Goal: Task Accomplishment & Management: Use online tool/utility

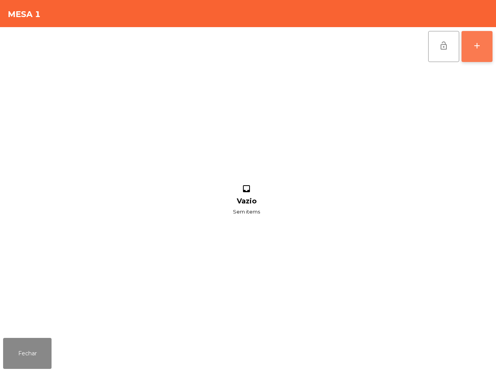
click at [472, 49] on button "add" at bounding box center [477, 46] width 31 height 31
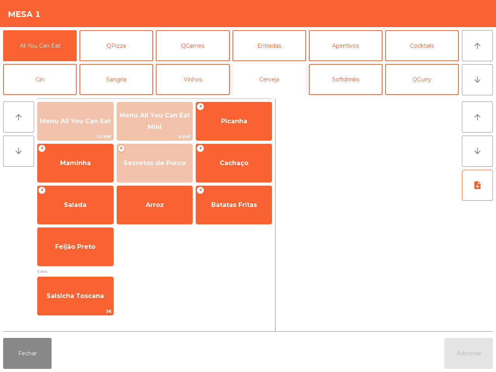
click at [275, 75] on button "Cerveja" at bounding box center [270, 79] width 74 height 31
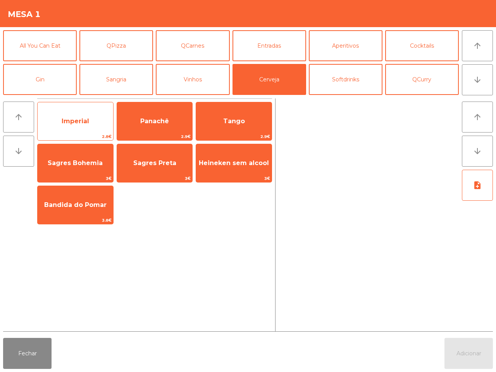
drag, startPoint x: 100, startPoint y: 115, endPoint x: 105, endPoint y: 114, distance: 4.7
click at [101, 115] on span "Imperial" at bounding box center [76, 121] width 76 height 21
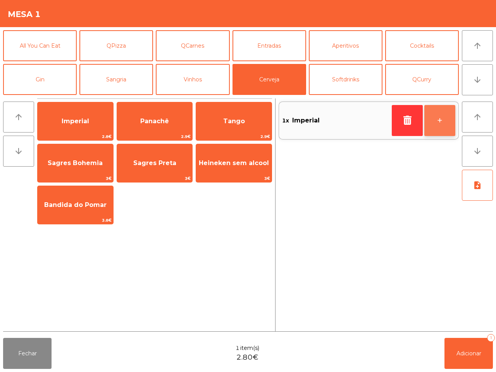
click at [446, 124] on button "+" at bounding box center [440, 120] width 31 height 31
click at [446, 123] on button "+" at bounding box center [440, 120] width 31 height 31
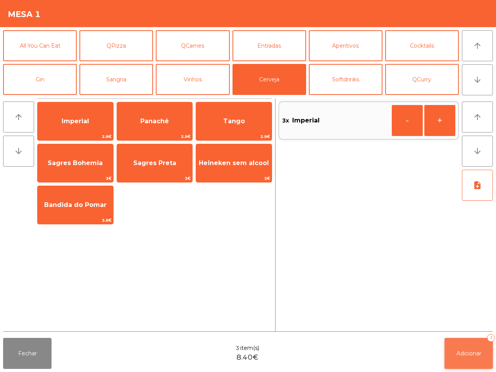
click at [477, 354] on span "Adicionar" at bounding box center [469, 353] width 25 height 7
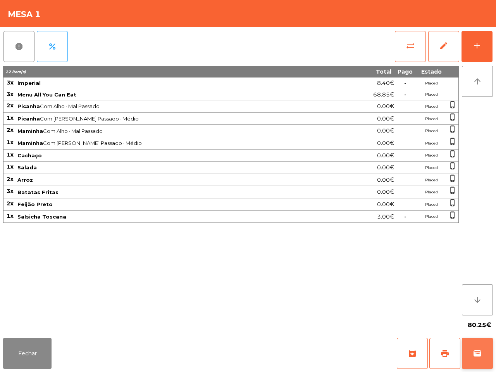
drag, startPoint x: 476, startPoint y: 353, endPoint x: 476, endPoint y: 342, distance: 10.9
click at [476, 342] on button "wallet" at bounding box center [477, 353] width 31 height 31
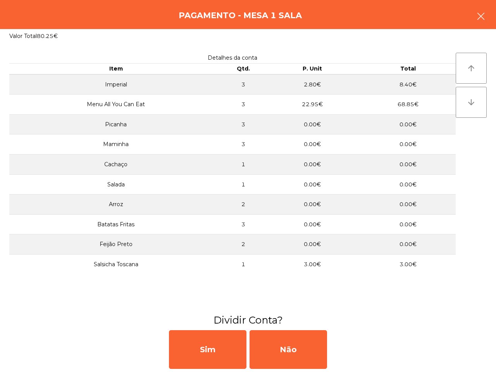
click at [477, 14] on icon "button" at bounding box center [481, 16] width 9 height 9
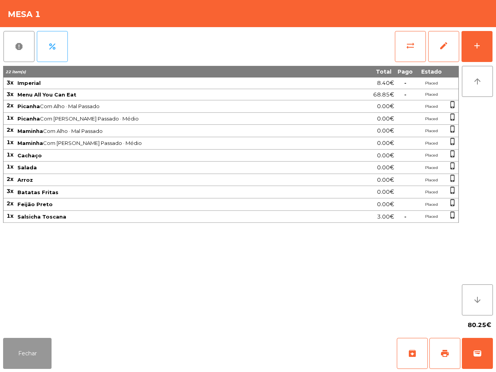
click at [23, 355] on button "Fechar" at bounding box center [27, 353] width 48 height 31
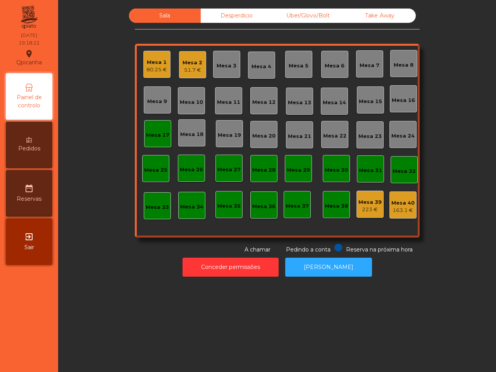
click at [189, 71] on div "51.7 €" at bounding box center [193, 70] width 20 height 8
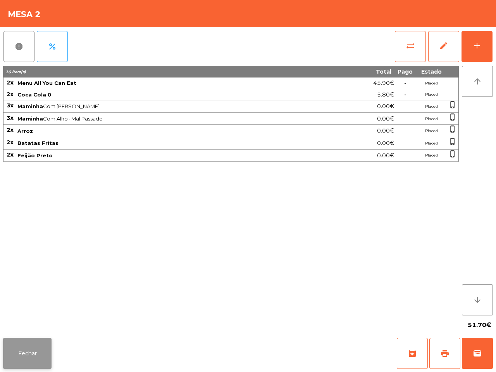
click at [28, 358] on button "Fechar" at bounding box center [27, 353] width 48 height 31
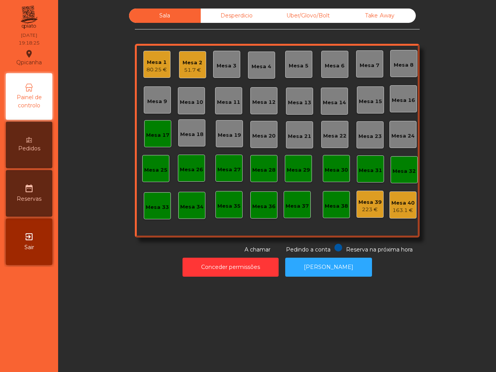
click at [165, 72] on div "Mesa 1 80.25 €" at bounding box center [156, 64] width 27 height 27
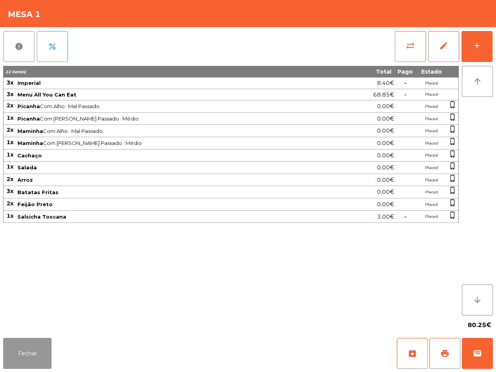
drag, startPoint x: 34, startPoint y: 353, endPoint x: 38, endPoint y: 340, distance: 13.5
click at [38, 353] on button "Fechar" at bounding box center [27, 353] width 48 height 31
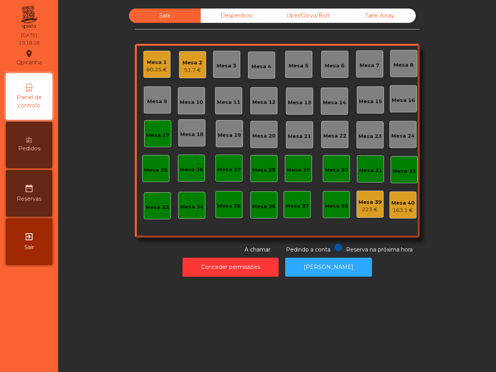
click at [189, 60] on div "Mesa 2" at bounding box center [193, 63] width 20 height 8
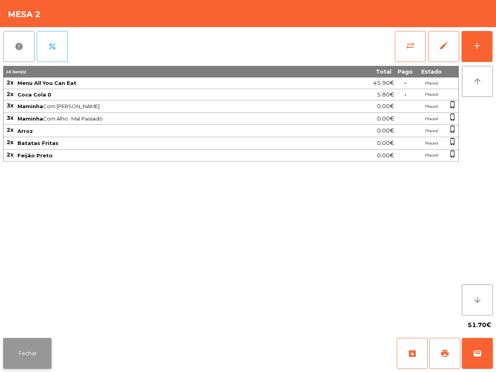
click at [43, 348] on button "Fechar" at bounding box center [27, 353] width 48 height 31
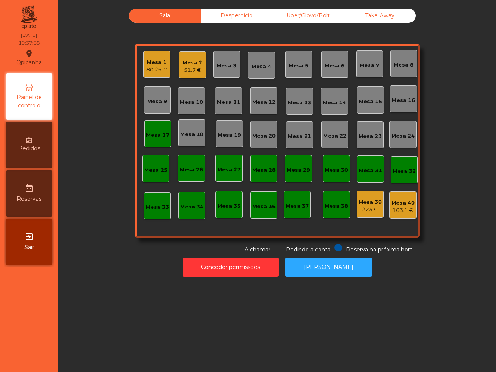
drag, startPoint x: 118, startPoint y: 287, endPoint x: 118, endPoint y: 251, distance: 36.8
click at [118, 276] on div "Sala Desperdicio Uber/Glovo/Bolt Take Away Mesa 1 80.25 € Mesa 2 51.7 € Mesa 3 …" at bounding box center [277, 186] width 438 height 372
click at [232, 149] on div "Mesa 1 80.25 € Mesa 2 51.7 € Mesa 3 Mesa 4 Mesa 5 Mesa 6 [GEOGRAPHIC_DATA] 8 [G…" at bounding box center [277, 141] width 285 height 194
click at [313, 12] on div "Uber/Glovo/Bolt" at bounding box center [309, 16] width 72 height 14
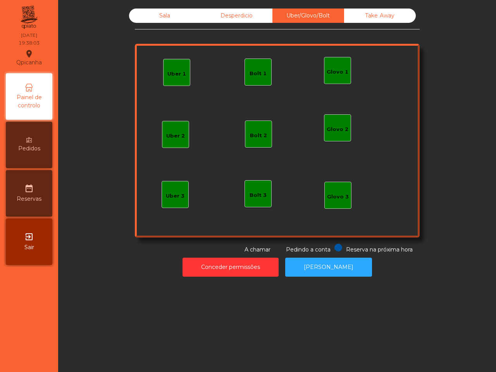
click at [257, 73] on div "Bolt 1" at bounding box center [258, 74] width 17 height 8
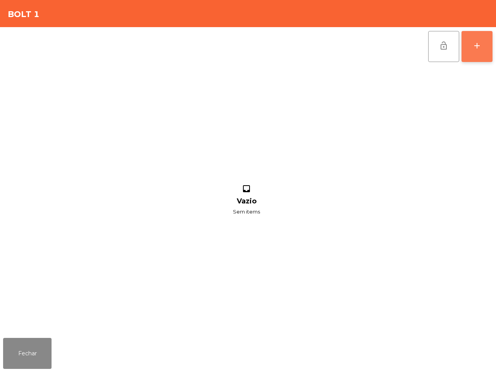
click at [473, 47] on div "add" at bounding box center [477, 45] width 9 height 9
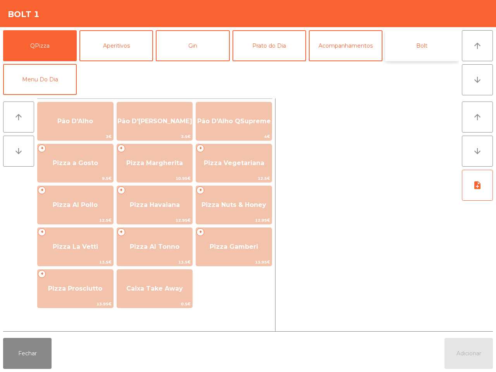
click at [413, 45] on button "Bolt" at bounding box center [422, 45] width 74 height 31
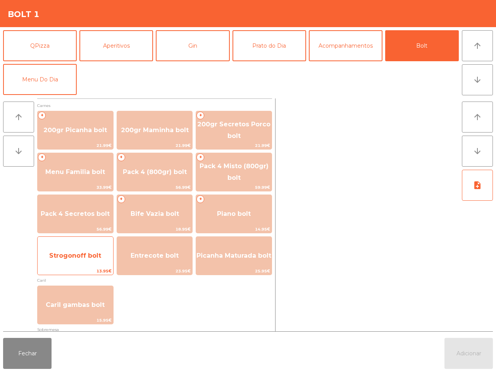
click at [78, 247] on span "Strogonoff bolt" at bounding box center [76, 255] width 76 height 21
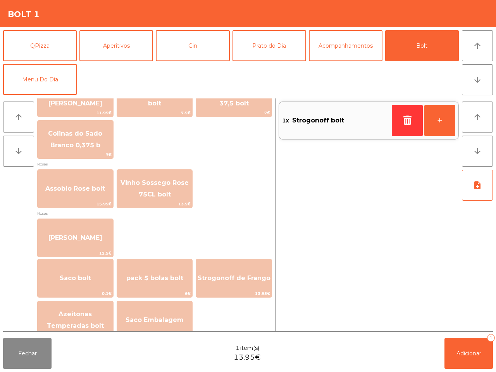
scroll to position [883, 0]
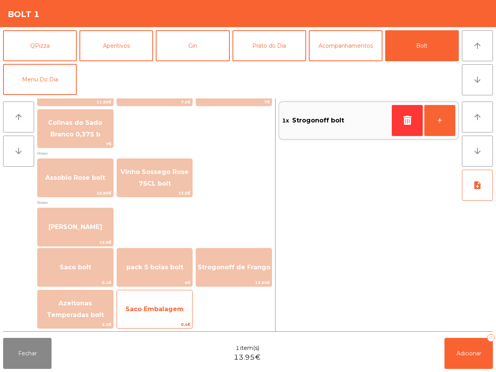
click at [170, 315] on span "Saco Embalagem" at bounding box center [155, 309] width 76 height 21
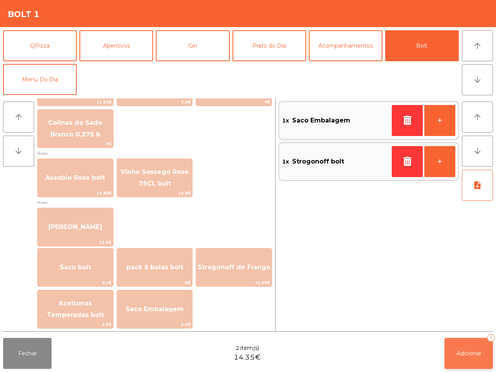
click at [476, 355] on span "Adicionar" at bounding box center [469, 353] width 25 height 7
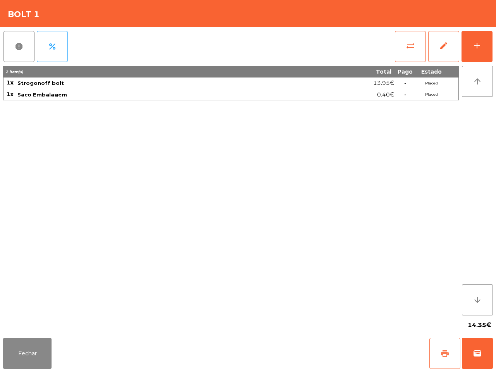
click at [442, 349] on span "print" at bounding box center [445, 353] width 9 height 9
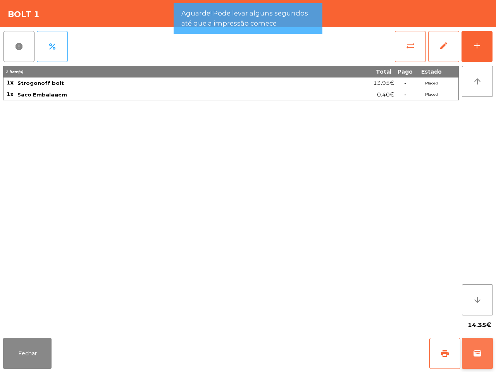
click at [476, 353] on span "wallet" at bounding box center [477, 353] width 9 height 9
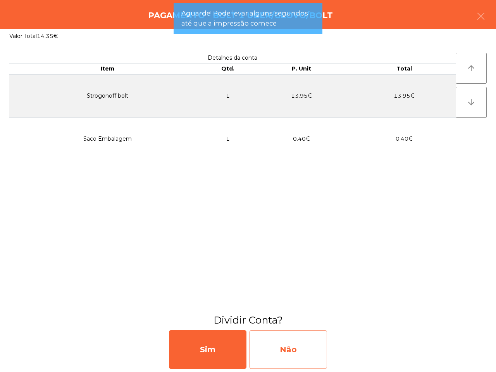
click at [315, 344] on div "Não" at bounding box center [289, 349] width 78 height 39
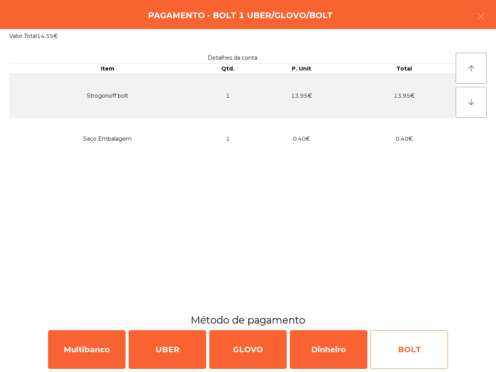
click at [419, 351] on div "BOLT" at bounding box center [410, 349] width 78 height 39
select select "**"
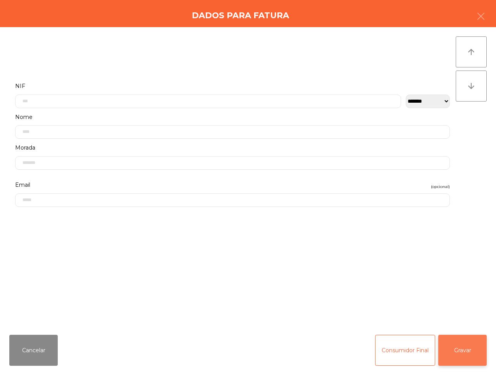
click at [457, 347] on button "Gravar" at bounding box center [463, 350] width 48 height 31
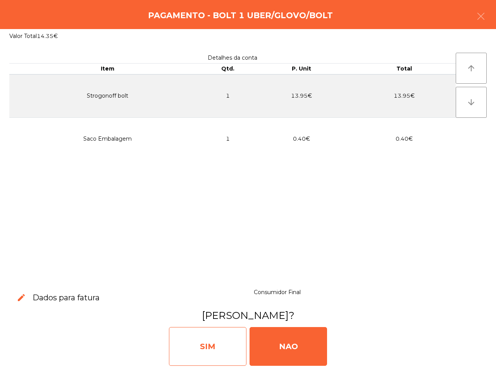
click at [218, 337] on div "SIM" at bounding box center [208, 346] width 78 height 39
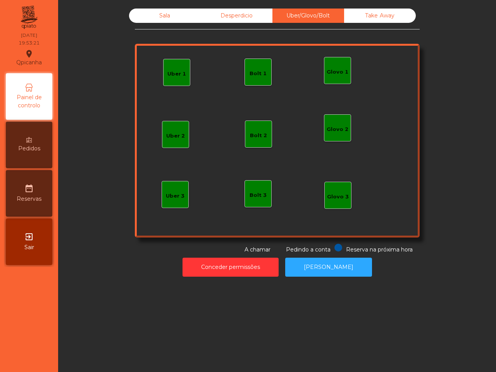
click at [160, 17] on div "Sala" at bounding box center [165, 16] width 72 height 14
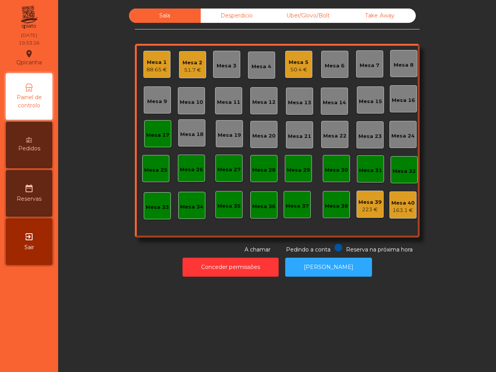
click at [285, 63] on div "Mesa 5 50.4 €" at bounding box center [298, 64] width 27 height 27
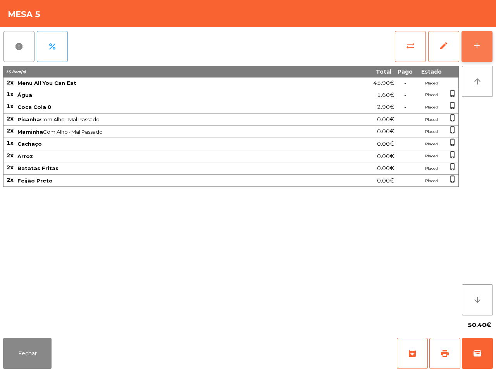
click at [486, 42] on button "add" at bounding box center [477, 46] width 31 height 31
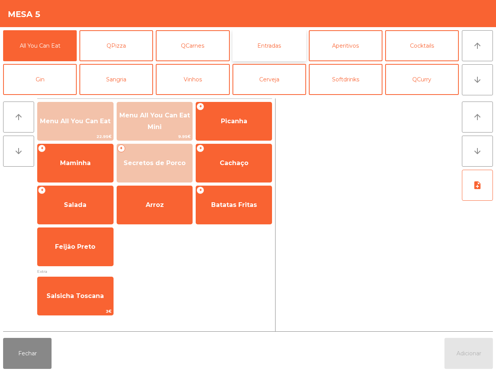
drag, startPoint x: 247, startPoint y: 45, endPoint x: 244, endPoint y: 49, distance: 5.8
click at [247, 45] on button "Entradas" at bounding box center [270, 45] width 74 height 31
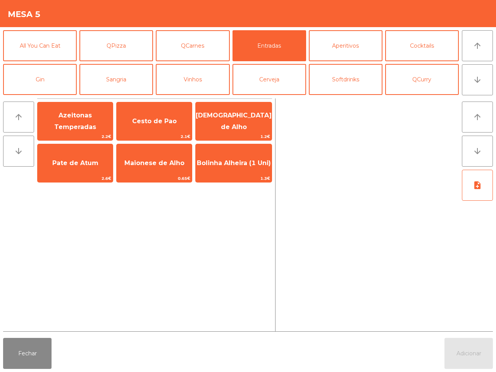
drag, startPoint x: 206, startPoint y: 184, endPoint x: 200, endPoint y: 184, distance: 6.2
click at [204, 184] on div "Azeitonas Temperadas 2.2€ Cesto de Pao 2.1€ Manteiga de Alho 1.2€ Pate de Atum …" at bounding box center [154, 142] width 235 height 87
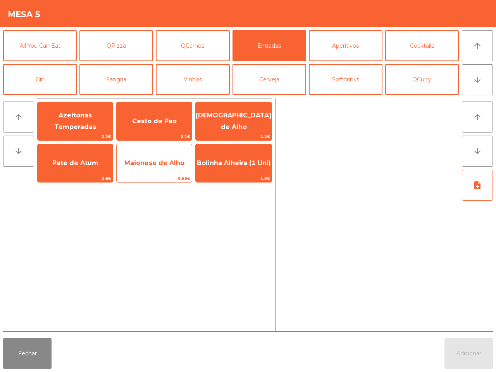
click at [177, 172] on span "Maionese de Alho" at bounding box center [154, 163] width 75 height 21
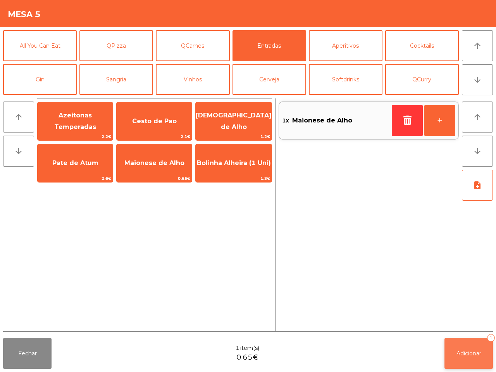
click at [464, 358] on button "Adicionar 1" at bounding box center [469, 353] width 48 height 31
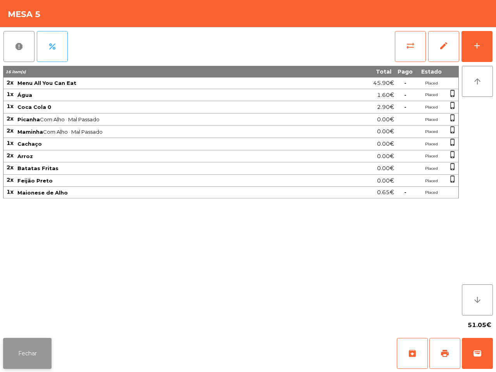
click at [32, 350] on button "Fechar" at bounding box center [27, 353] width 48 height 31
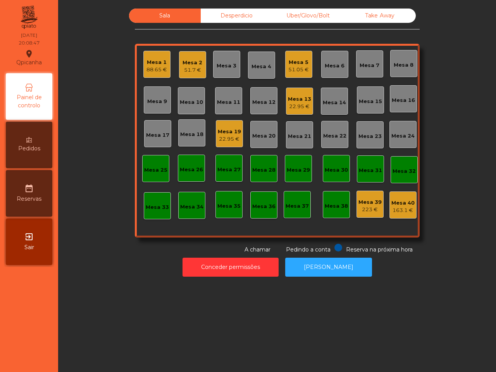
click at [185, 65] on div "Mesa 2" at bounding box center [193, 63] width 20 height 8
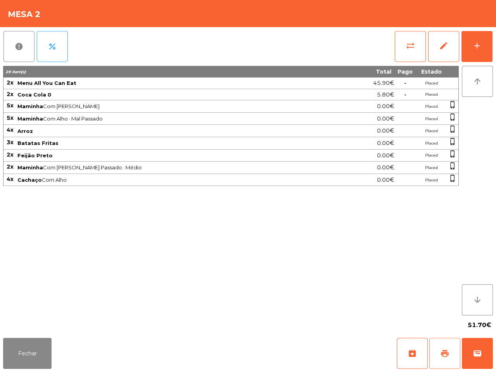
click at [441, 349] on button "print" at bounding box center [445, 353] width 31 height 31
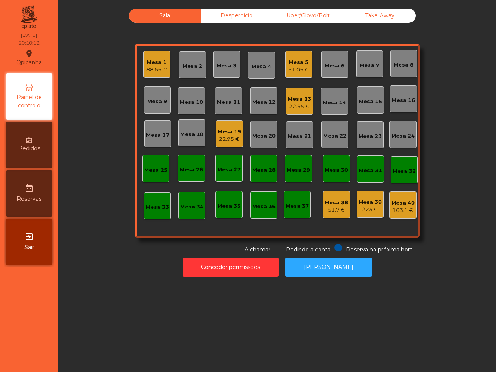
click at [427, 330] on div "Sala Desperdicio Uber/Glovo/Bolt Take Away Mesa 1 88.65 € Mesa 2 Mesa 3 Mesa 4 …" at bounding box center [277, 186] width 438 height 372
drag, startPoint x: 225, startPoint y: 14, endPoint x: 232, endPoint y: 12, distance: 6.4
click at [226, 14] on div "Desperdicio" at bounding box center [237, 16] width 72 height 14
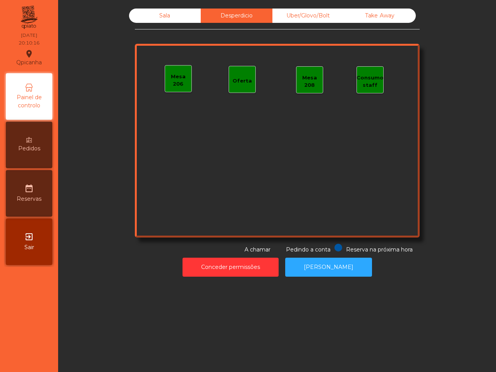
click at [296, 13] on div "Uber/Glovo/Bolt" at bounding box center [309, 16] width 72 height 14
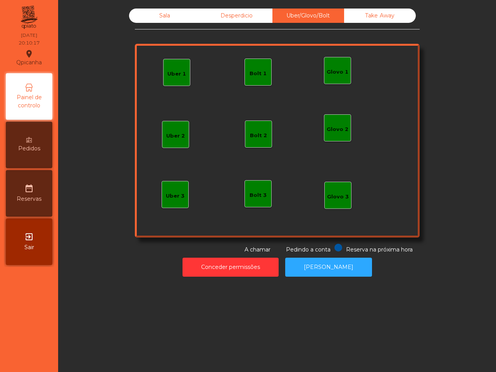
click at [386, 10] on div "Take Away" at bounding box center [380, 16] width 72 height 14
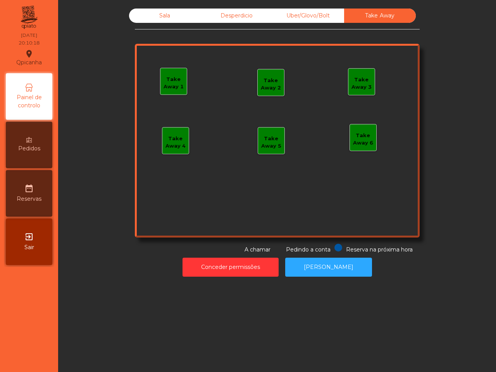
click at [170, 16] on div "Sala" at bounding box center [165, 16] width 72 height 14
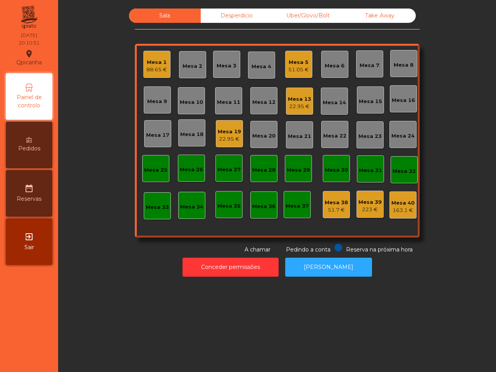
click at [218, 124] on div "Mesa 19 22.95 €" at bounding box center [229, 133] width 27 height 27
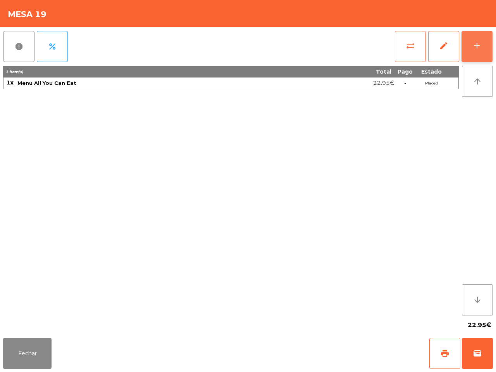
click at [472, 46] on button "add" at bounding box center [477, 46] width 31 height 31
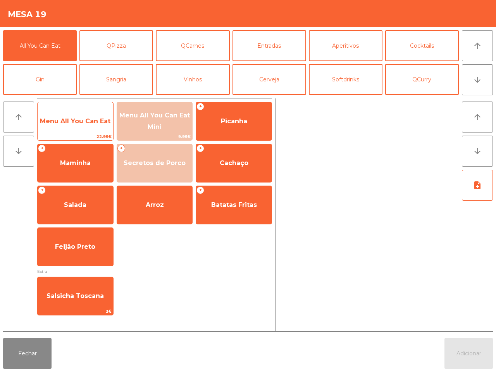
click at [104, 123] on span "Menu All You Can Eat" at bounding box center [75, 121] width 71 height 7
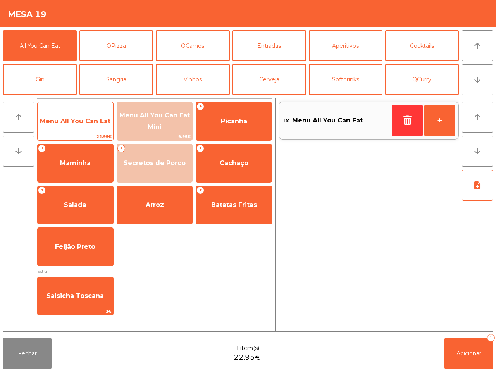
click at [99, 122] on span "Menu All You Can Eat" at bounding box center [75, 121] width 71 height 7
click at [100, 123] on span "Menu All You Can Eat" at bounding box center [75, 121] width 71 height 7
click at [105, 124] on span "Menu All You Can Eat" at bounding box center [75, 121] width 71 height 7
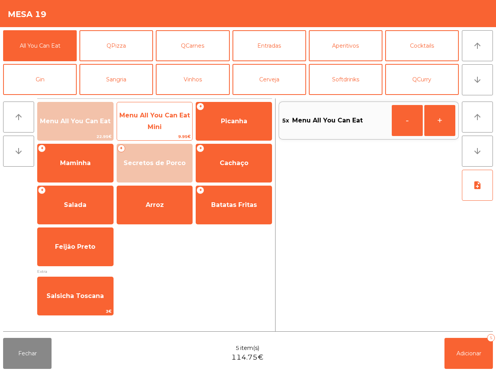
click at [138, 121] on span "Menu All You Can Eat Mini" at bounding box center [155, 121] width 76 height 33
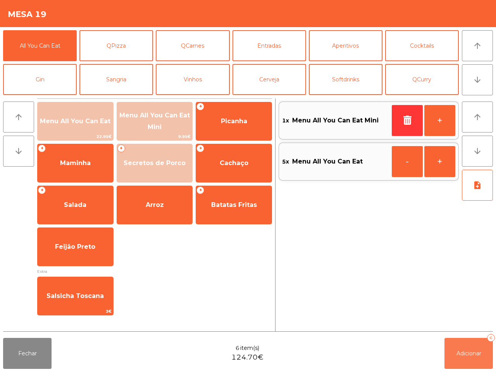
drag, startPoint x: 458, startPoint y: 356, endPoint x: 444, endPoint y: 351, distance: 14.7
click at [458, 356] on span "Adicionar" at bounding box center [469, 353] width 25 height 7
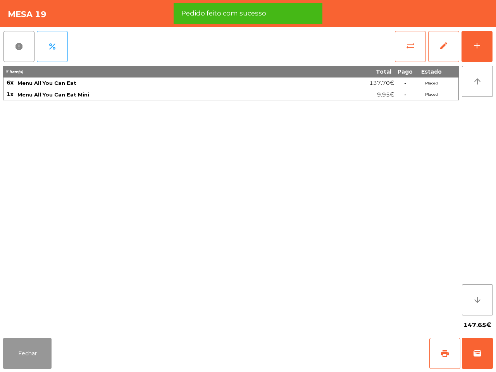
click at [35, 348] on button "Fechar" at bounding box center [27, 353] width 48 height 31
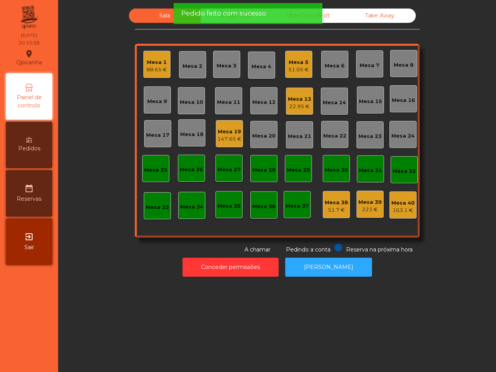
click at [299, 89] on div "Mesa 13 22.95 €" at bounding box center [299, 101] width 27 height 27
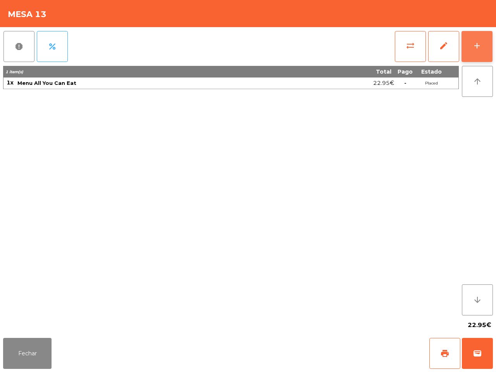
click at [476, 44] on div "add" at bounding box center [477, 45] width 9 height 9
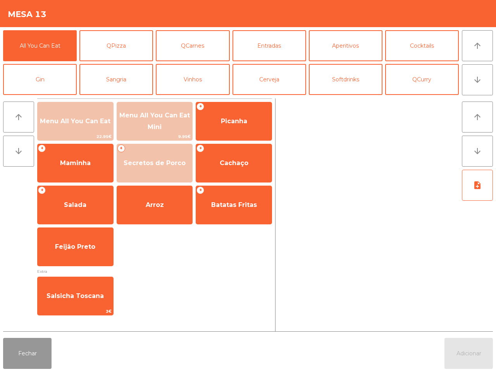
click at [33, 360] on button "Fechar" at bounding box center [27, 353] width 48 height 31
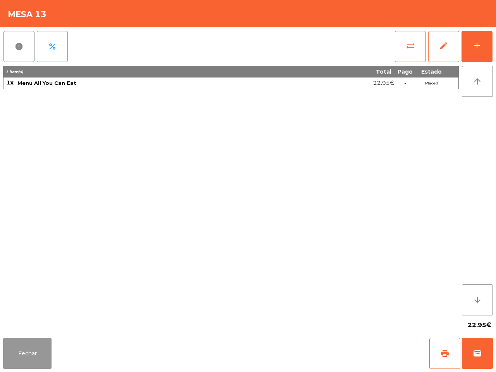
click at [35, 354] on button "Fechar" at bounding box center [27, 353] width 48 height 31
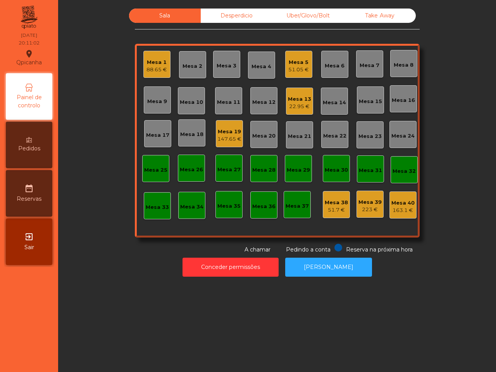
click at [120, 276] on div "Conceder permissões Abrir [PERSON_NAME]" at bounding box center [277, 267] width 417 height 27
click at [295, 107] on div "350.7 €" at bounding box center [299, 107] width 23 height 8
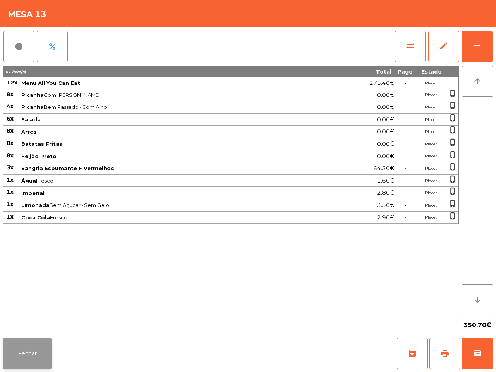
click at [29, 342] on button "Fechar" at bounding box center [27, 353] width 48 height 31
